Goal: Navigation & Orientation: Find specific page/section

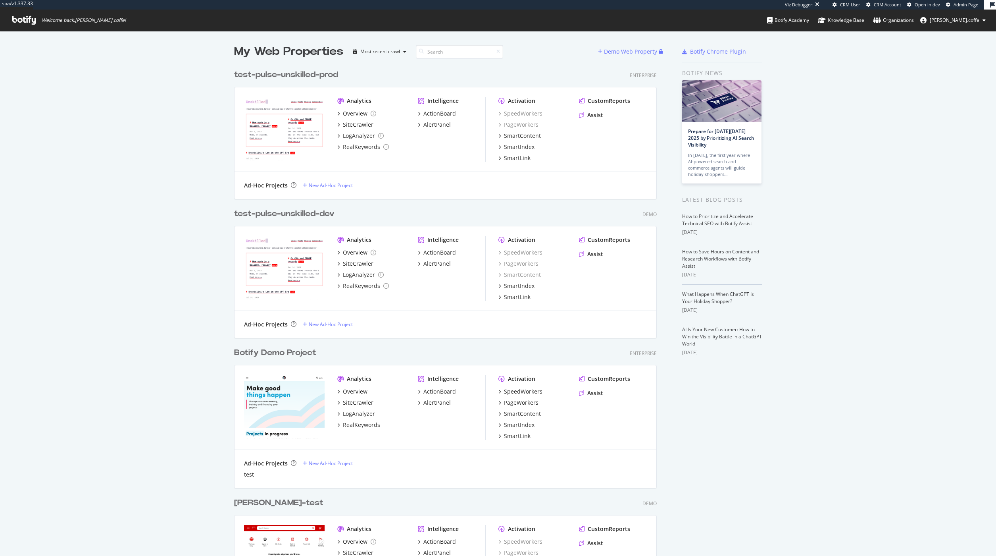
scroll to position [550, 984]
click at [272, 73] on div "test-pulse-unskilled-prod" at bounding box center [286, 75] width 104 height 12
